Goal: Transaction & Acquisition: Purchase product/service

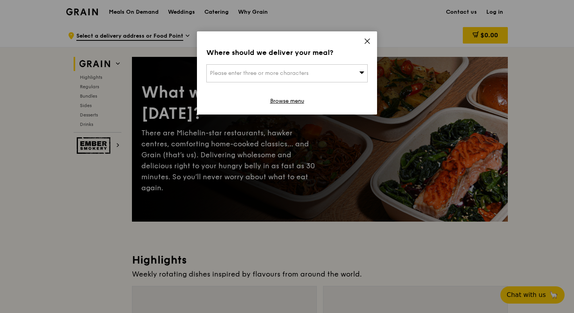
click at [306, 70] on span "Please enter three or more characters" at bounding box center [259, 73] width 99 height 7
click at [366, 42] on icon at bounding box center [367, 41] width 5 height 5
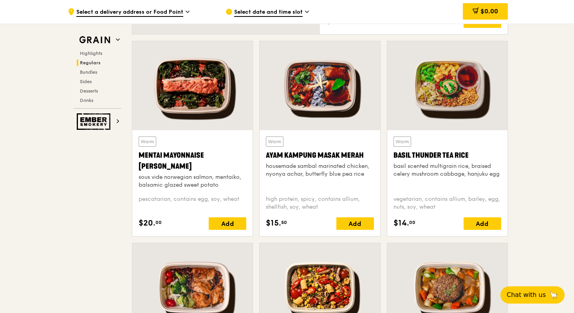
scroll to position [677, 0]
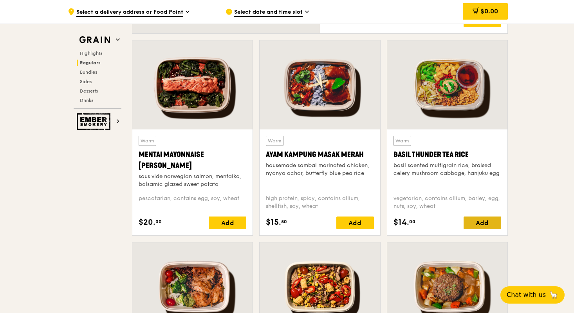
click at [492, 222] on div "Add" at bounding box center [483, 222] width 38 height 13
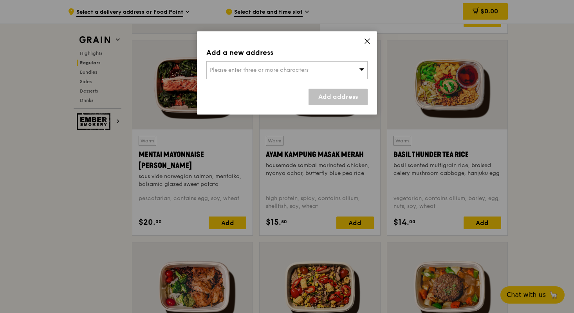
click at [283, 70] on span "Please enter three or more characters" at bounding box center [259, 70] width 99 height 7
type input "7a holland hi"
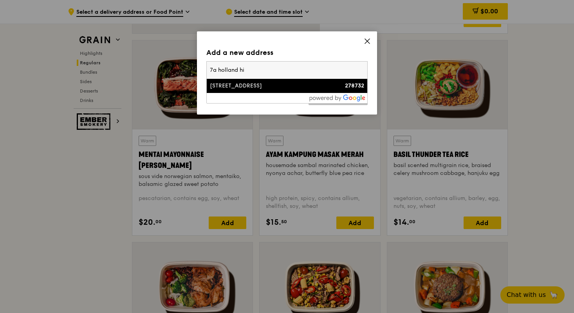
click at [272, 84] on div "[STREET_ADDRESS]" at bounding box center [268, 86] width 116 height 8
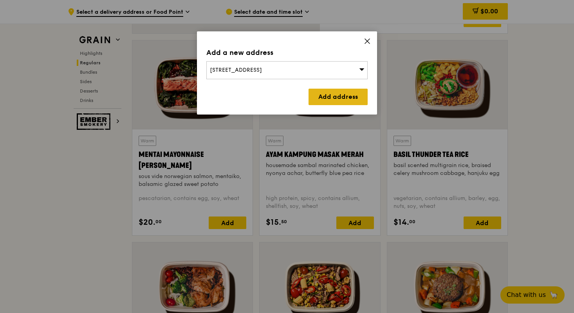
click at [326, 99] on link "Add address" at bounding box center [338, 97] width 59 height 16
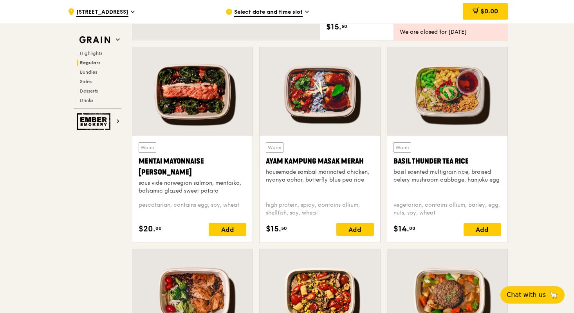
scroll to position [683, 0]
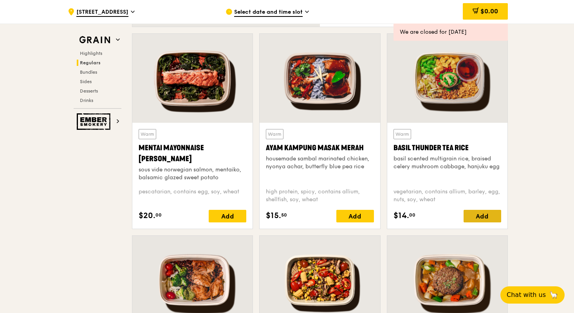
click at [486, 217] on div "Add" at bounding box center [483, 216] width 38 height 13
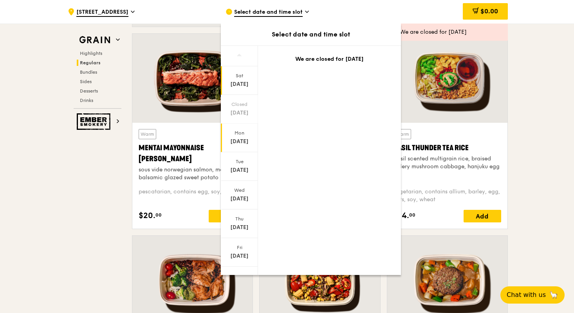
click at [244, 142] on div "[DATE]" at bounding box center [239, 141] width 35 height 8
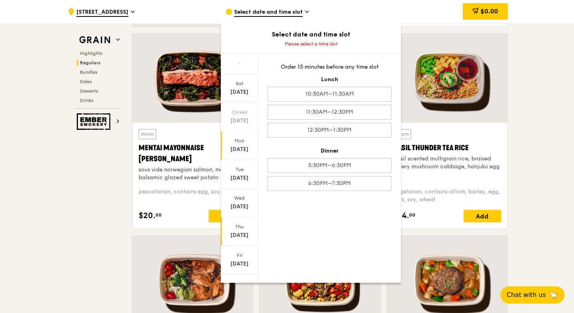
scroll to position [12, 0]
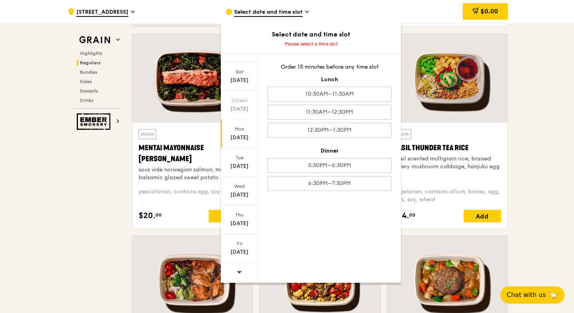
click at [237, 273] on icon at bounding box center [239, 272] width 5 height 6
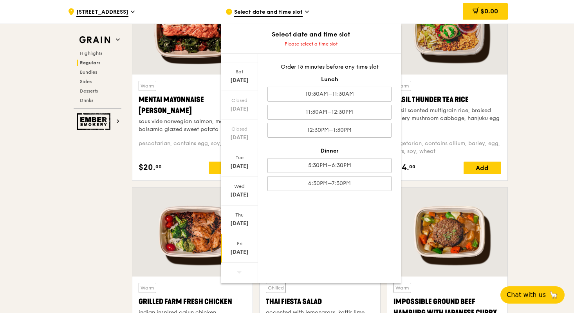
scroll to position [773, 0]
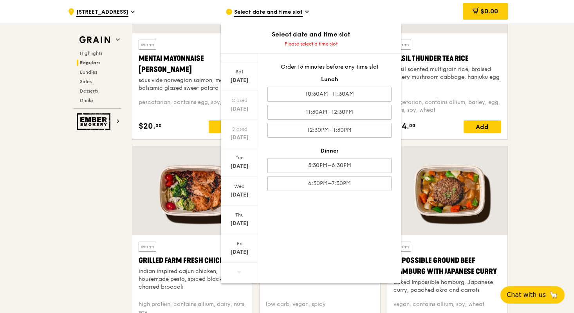
click at [237, 269] on icon at bounding box center [239, 272] width 5 height 6
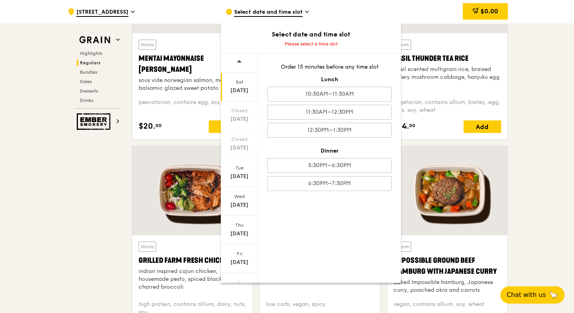
scroll to position [0, 0]
click at [239, 63] on icon at bounding box center [239, 62] width 5 height 2
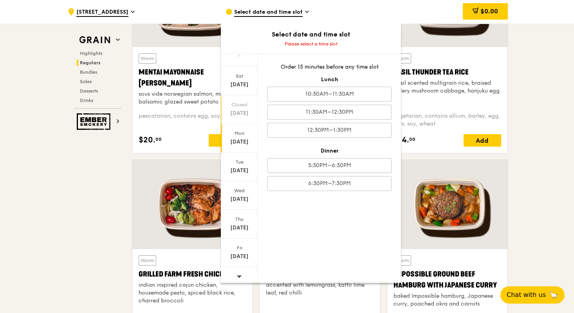
scroll to position [9, 0]
click at [244, 136] on div "[DATE]" at bounding box center [239, 136] width 37 height 29
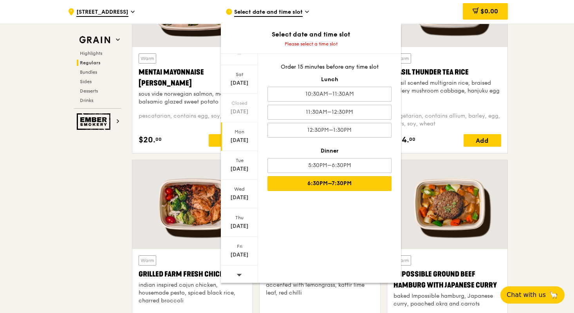
click at [339, 190] on div "6:30PM–7:30PM" at bounding box center [329, 183] width 124 height 15
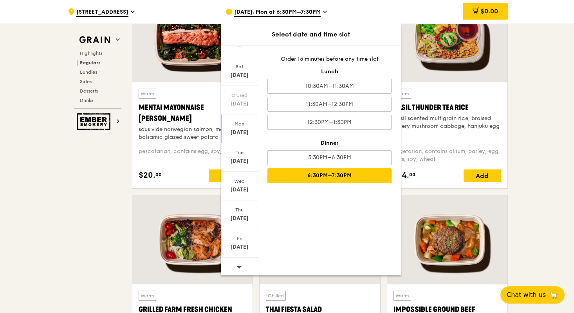
scroll to position [717, 0]
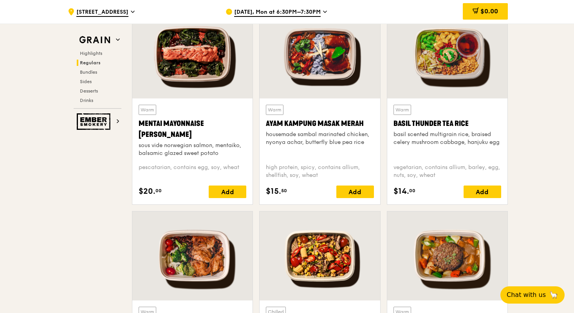
scroll to position [708, 0]
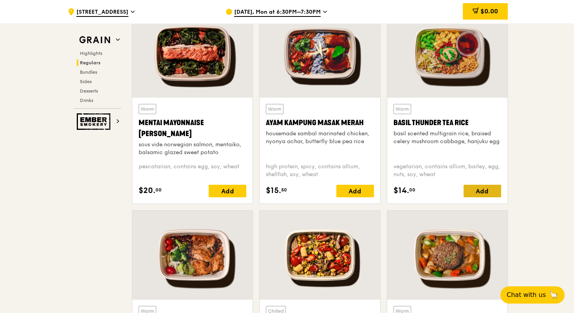
click at [489, 191] on div "Add" at bounding box center [483, 190] width 38 height 13
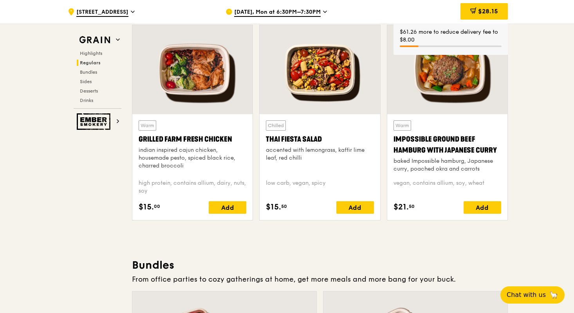
scroll to position [887, 0]
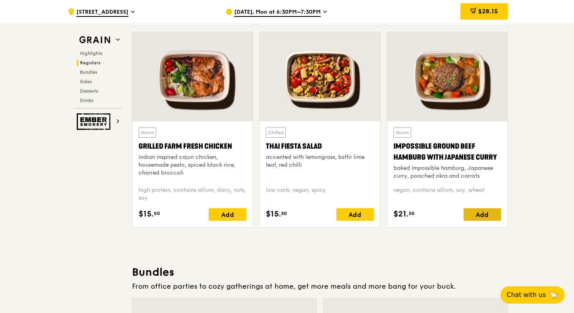
click at [491, 214] on div "Add" at bounding box center [483, 214] width 38 height 13
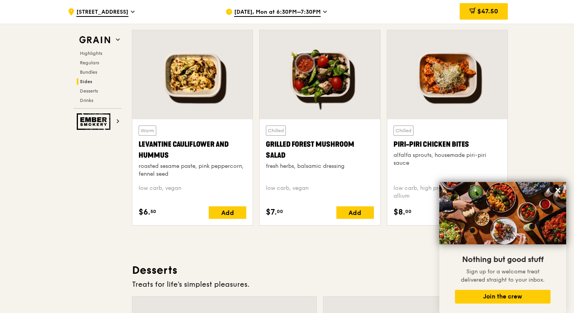
scroll to position [1993, 0]
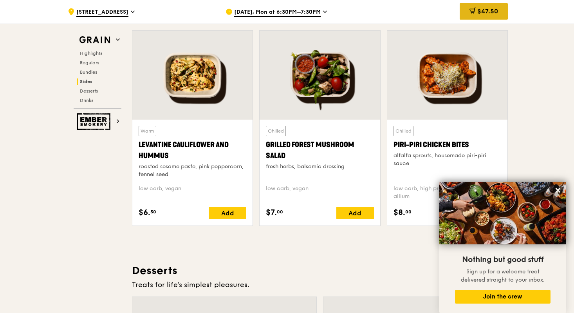
click at [496, 14] on span "$47.50" at bounding box center [487, 10] width 21 height 7
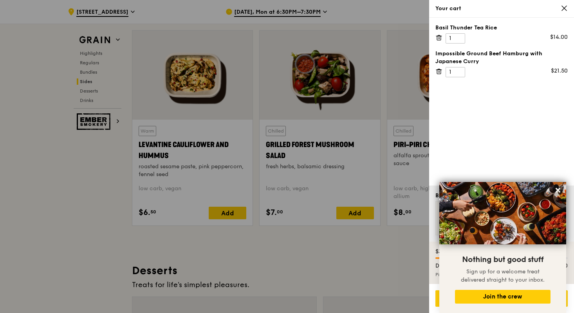
click at [437, 70] on icon at bounding box center [438, 70] width 5 height 0
click at [437, 38] on icon at bounding box center [438, 37] width 7 height 7
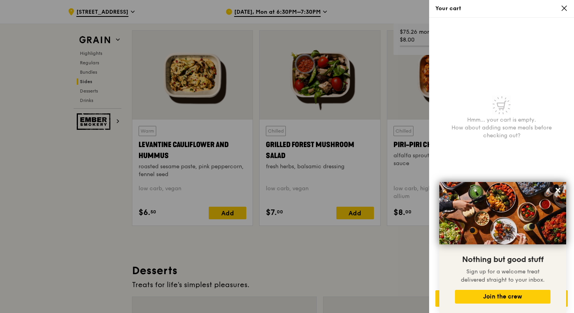
click at [564, 6] on icon at bounding box center [564, 8] width 7 height 7
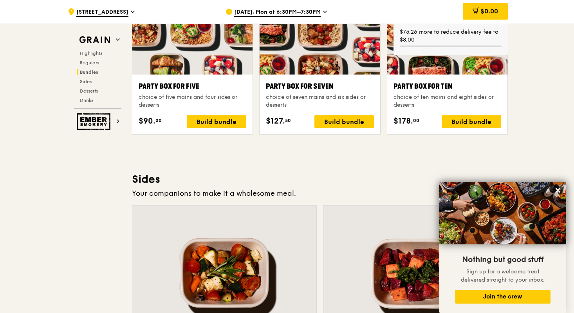
scroll to position [1555, 0]
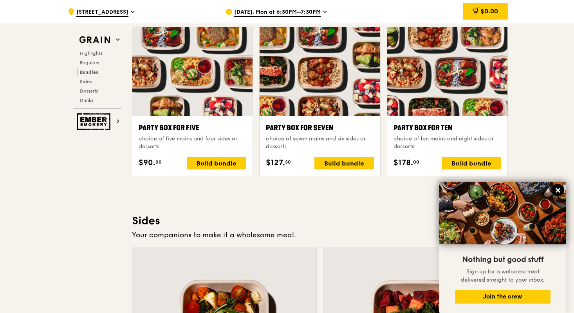
click at [557, 192] on icon at bounding box center [558, 190] width 5 height 5
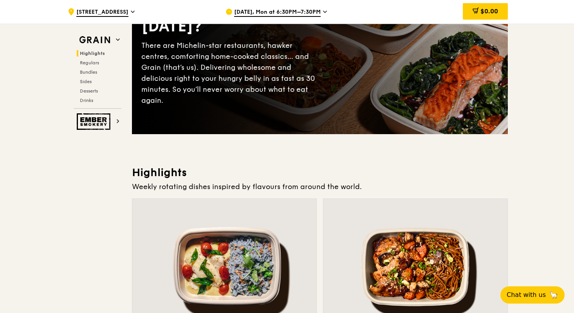
scroll to position [0, 0]
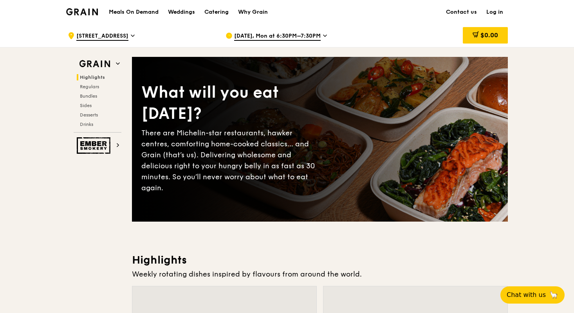
click at [89, 10] on img at bounding box center [82, 11] width 32 height 7
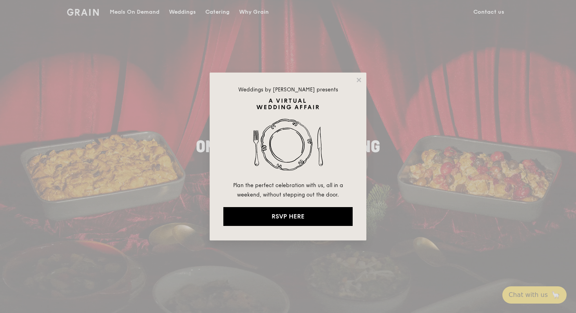
click at [253, 12] on div "Weddings by [PERSON_NAME] presents Plan the perfect celebration with us, all in…" at bounding box center [288, 156] width 576 height 313
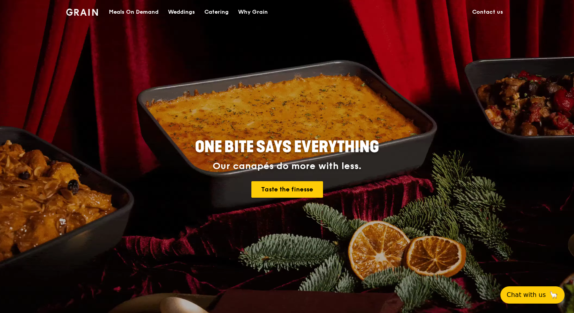
click at [260, 14] on div "Why Grain" at bounding box center [253, 11] width 30 height 23
